Goal: Information Seeking & Learning: Learn about a topic

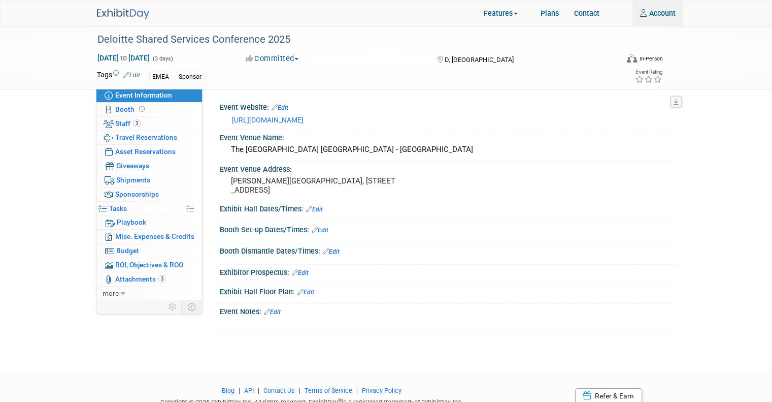
type input "alovric@trevipay.com"
click at [117, 10] on img at bounding box center [123, 14] width 52 height 11
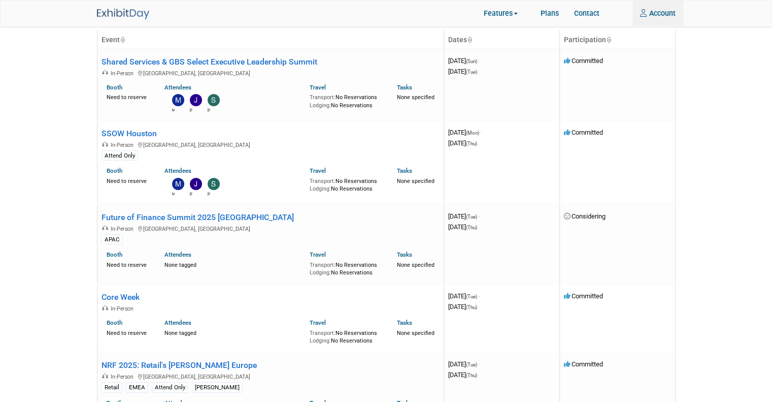
scroll to position [12, 0]
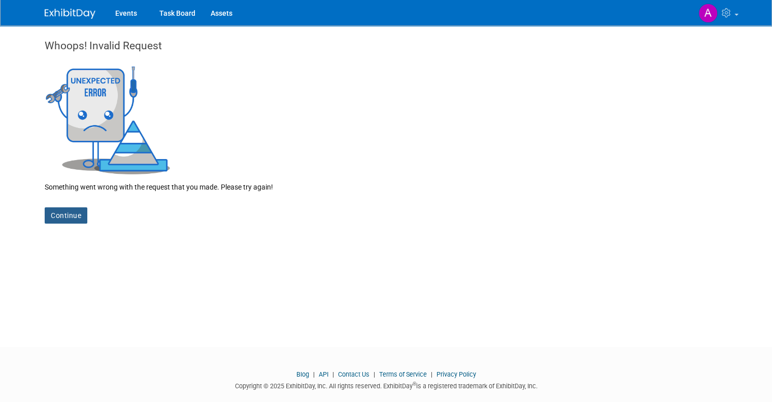
click at [63, 215] on link "Continue" at bounding box center [66, 215] width 43 height 16
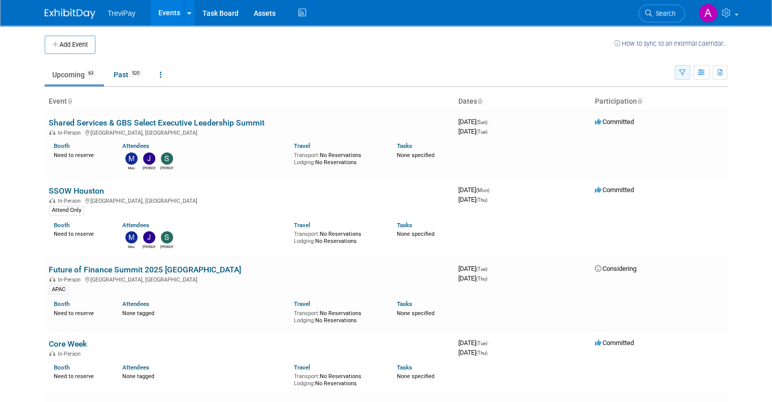
click at [689, 75] on button "button" at bounding box center [683, 72] width 16 height 15
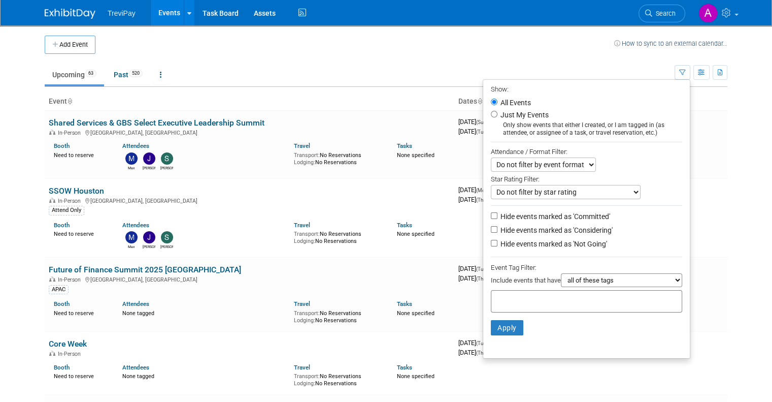
click at [573, 304] on div at bounding box center [586, 301] width 191 height 22
click at [521, 313] on ul "EMEA options EMEA" at bounding box center [567, 327] width 142 height 33
type input "emea"
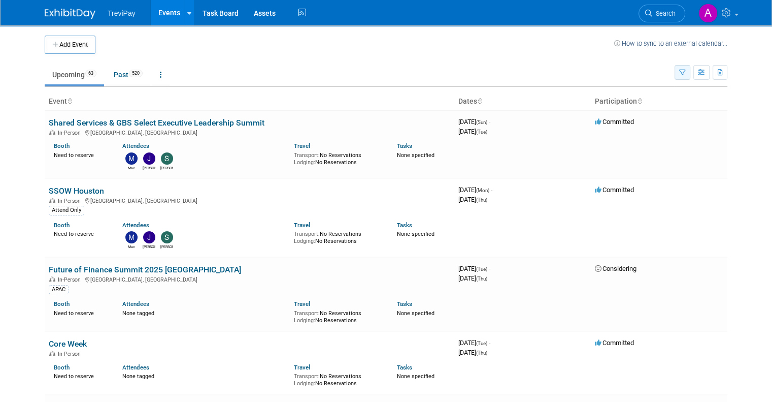
click at [691, 76] on button "button" at bounding box center [683, 72] width 16 height 15
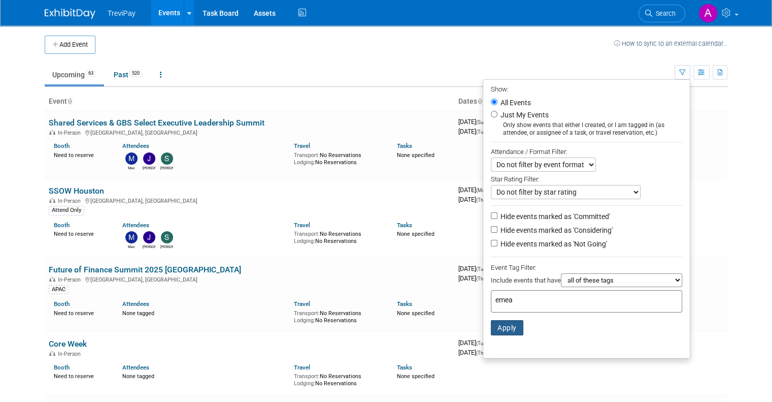
click at [514, 327] on button "Apply" at bounding box center [507, 327] width 33 height 15
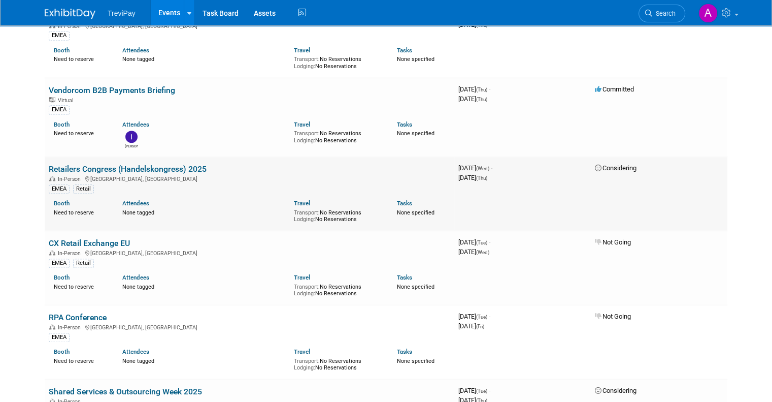
scroll to position [1270, 0]
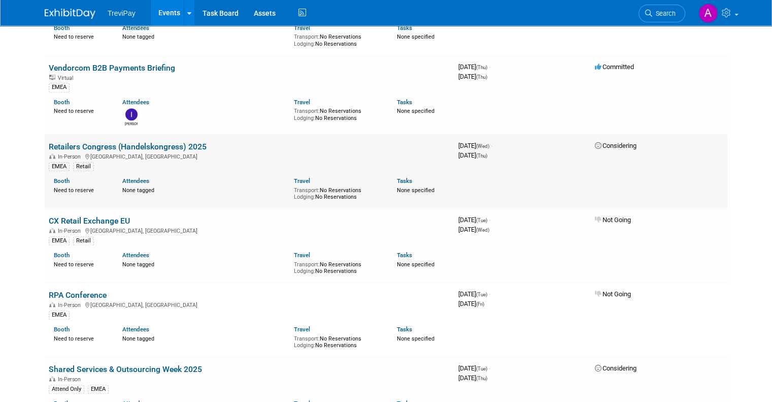
click at [173, 142] on link "Retailers Congress (Handelskongress) 2025" at bounding box center [128, 147] width 158 height 10
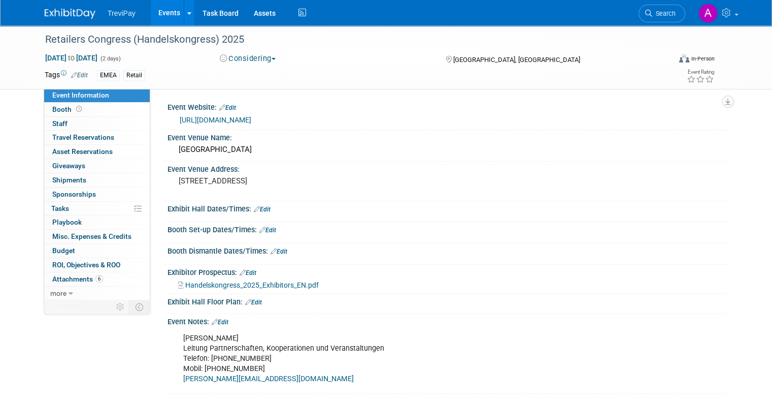
click at [251, 120] on link "https://www.handelskongress.org/" at bounding box center [216, 120] width 72 height 8
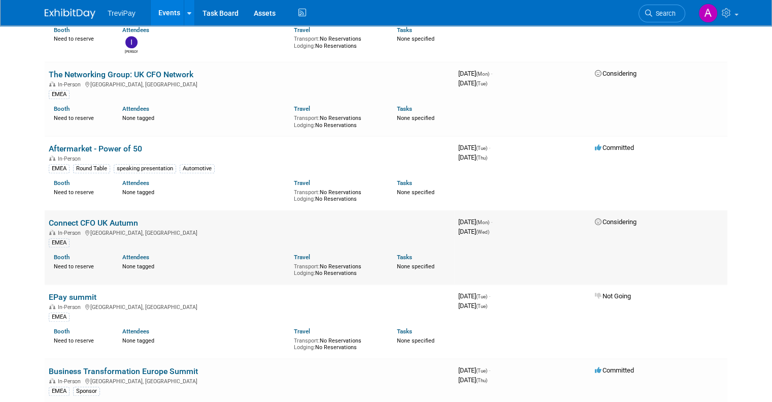
scroll to position [863, 0]
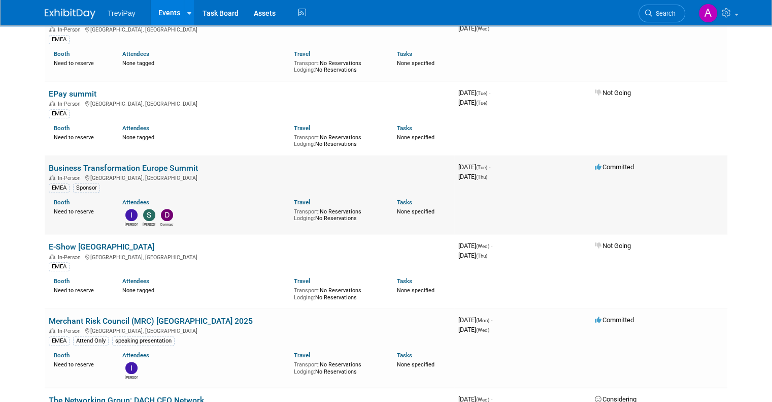
click at [167, 163] on link "Business Transformation Europe Summit" at bounding box center [123, 168] width 149 height 10
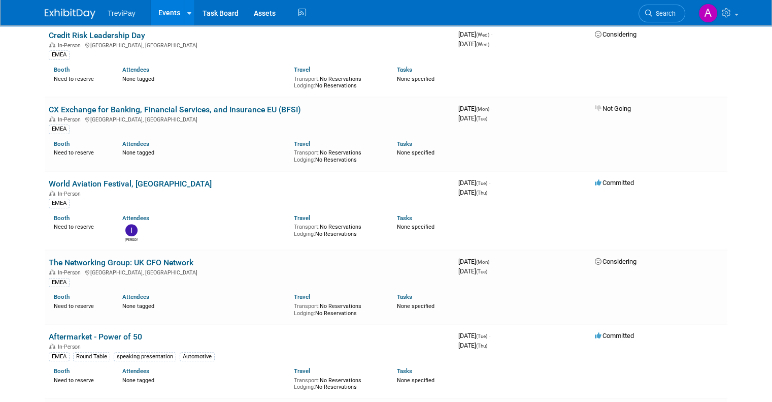
scroll to position [406, 0]
